Goal: Task Accomplishment & Management: Use online tool/utility

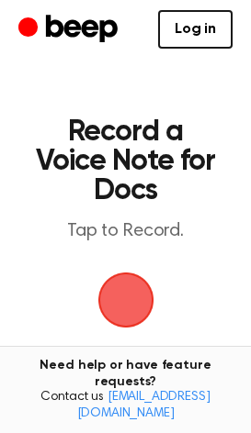
click at [134, 309] on span "button" at bounding box center [126, 300] width 66 height 66
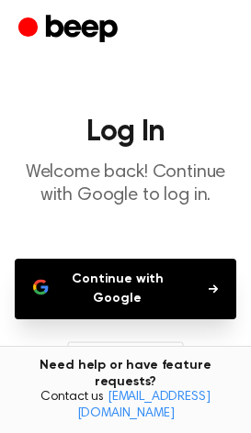
click at [149, 280] on button "Continue with Google" at bounding box center [125, 289] width 221 height 61
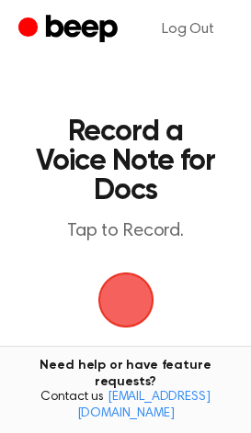
click at [138, 295] on span "button" at bounding box center [125, 299] width 51 height 51
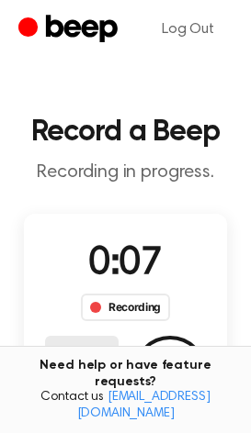
click at [93, 361] on button "Delete" at bounding box center [81, 372] width 73 height 73
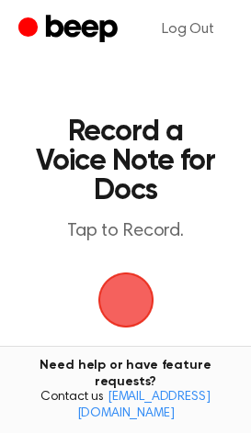
click at [114, 308] on span "button" at bounding box center [125, 299] width 51 height 51
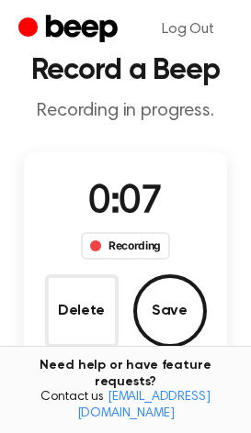
scroll to position [92, 0]
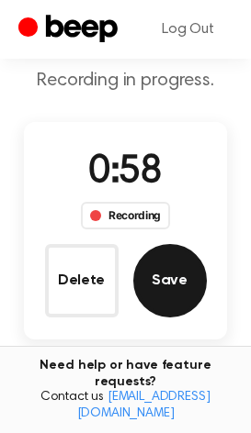
click at [182, 284] on button "Save" at bounding box center [169, 280] width 73 height 73
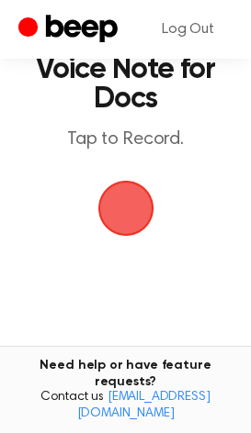
scroll to position [0, 0]
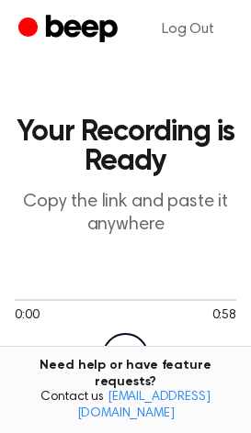
click at [124, 354] on icon at bounding box center [127, 357] width 10 height 12
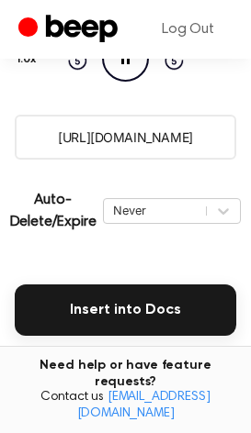
scroll to position [367, 0]
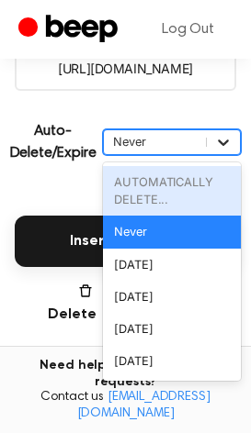
click at [216, 145] on icon at bounding box center [223, 142] width 18 height 18
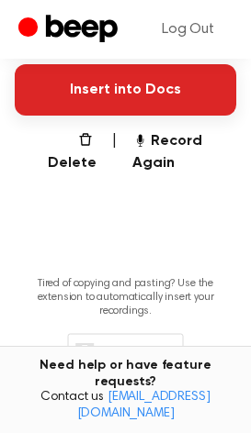
scroll to position [487, 0]
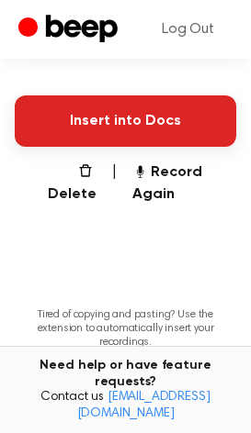
click at [87, 123] on button "Insert into Docs" at bounding box center [125, 120] width 221 height 51
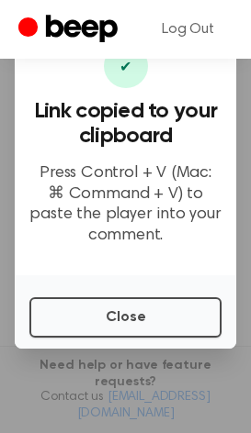
scroll to position [0, 0]
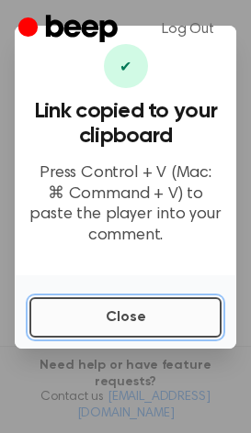
click at [91, 317] on button "Close" at bounding box center [125, 317] width 192 height 40
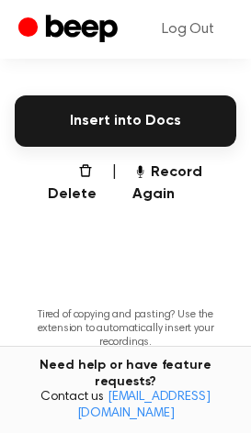
scroll to position [396, 0]
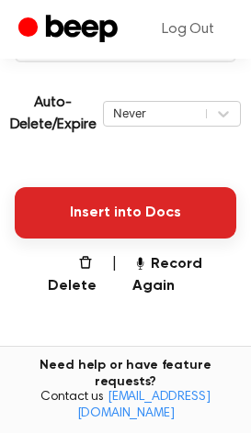
click at [111, 223] on button "Insert into Docs" at bounding box center [125, 212] width 221 height 51
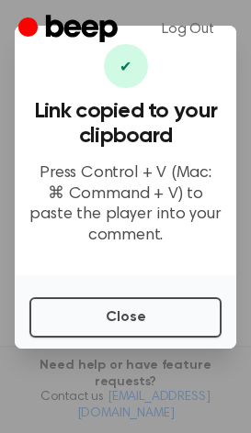
scroll to position [0, 0]
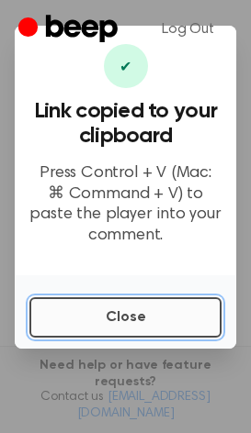
click at [131, 315] on button "Close" at bounding box center [125, 317] width 192 height 40
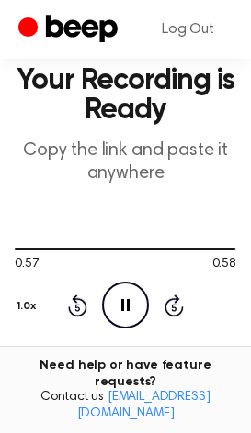
scroll to position [92, 0]
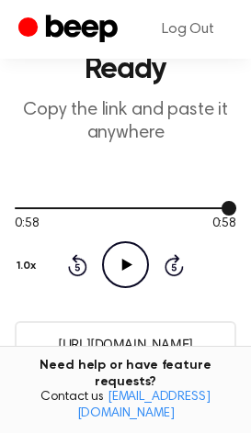
click at [141, 202] on div at bounding box center [125, 207] width 221 height 15
click at [131, 275] on icon "Play Audio" at bounding box center [125, 264] width 47 height 47
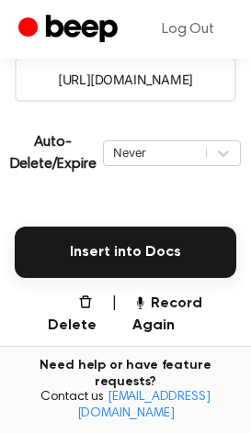
scroll to position [304, 0]
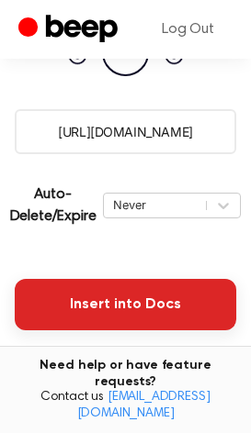
click at [108, 299] on button "Insert into Docs" at bounding box center [125, 304] width 221 height 51
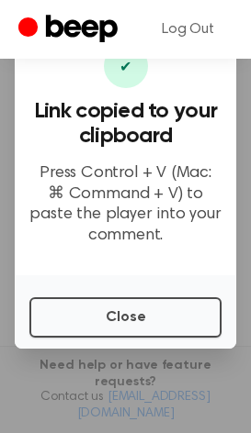
scroll to position [0, 0]
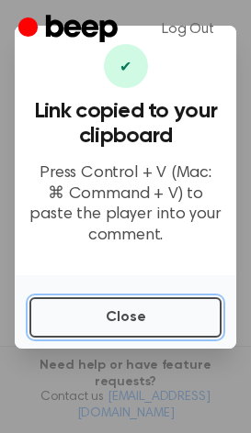
click at [109, 329] on button "Close" at bounding box center [125, 317] width 192 height 40
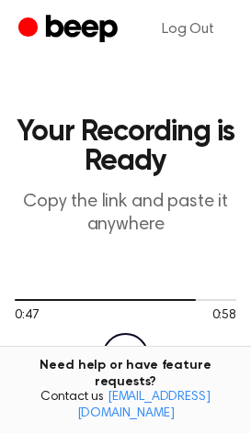
scroll to position [92, 0]
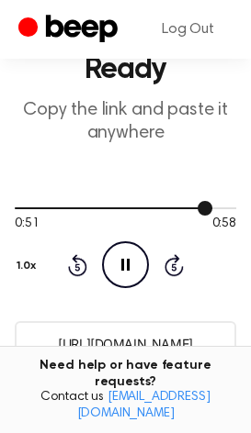
click at [129, 208] on div at bounding box center [113, 208] width 197 height 2
click at [172, 205] on div at bounding box center [125, 207] width 221 height 15
click at [197, 205] on div at bounding box center [125, 207] width 221 height 15
drag, startPoint x: 183, startPoint y: 206, endPoint x: 199, endPoint y: 203, distance: 16.8
click at [199, 203] on div at bounding box center [125, 207] width 221 height 15
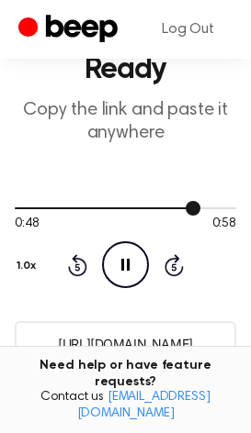
click at [167, 204] on div at bounding box center [125, 207] width 221 height 15
click at [142, 205] on div at bounding box center [125, 207] width 221 height 15
click at [127, 207] on div at bounding box center [125, 207] width 221 height 15
click at [77, 197] on div "0:29 0:58 Your browser does not support the [object Object] element. 1.0x Rewin…" at bounding box center [125, 244] width 221 height 140
click at [47, 207] on div at bounding box center [72, 208] width 114 height 2
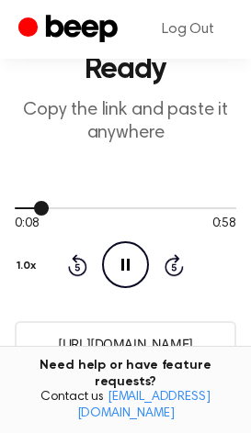
click at [47, 207] on span at bounding box center [41, 208] width 15 height 15
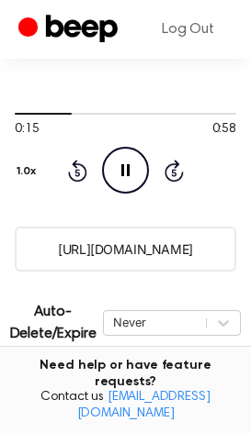
scroll to position [184, 0]
